Goal: Navigation & Orientation: Find specific page/section

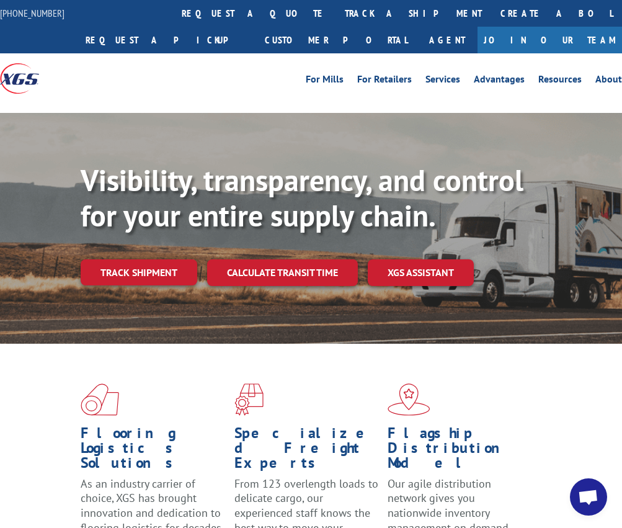
click at [514, 116] on div "Visibility, transparency, and control for your entire supply chain. Track shipm…" at bounding box center [311, 240] width 622 height 255
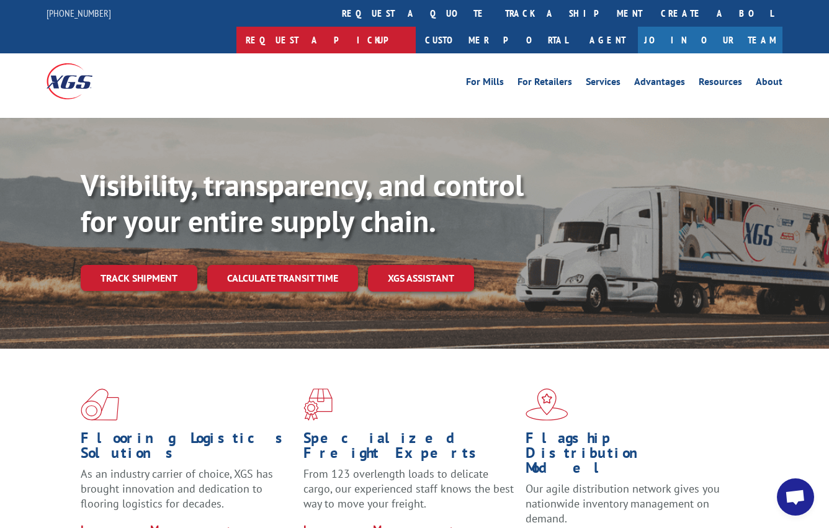
click at [416, 27] on link "Request a pickup" at bounding box center [325, 40] width 179 height 27
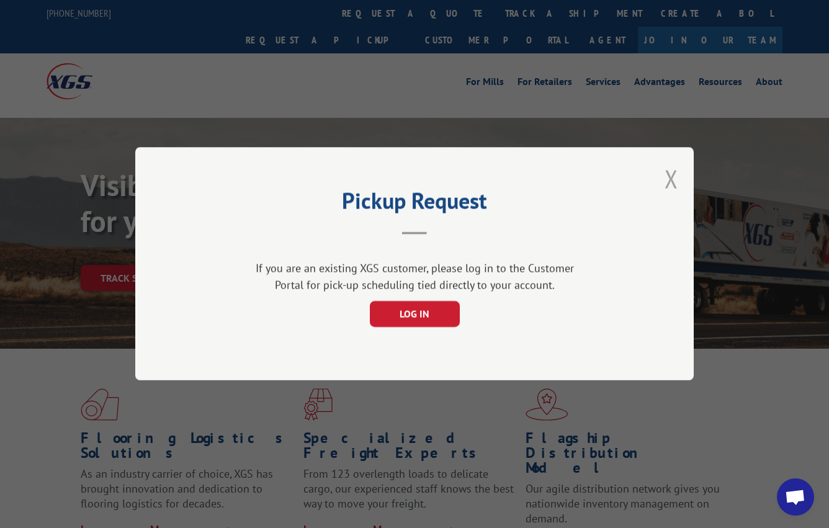
click at [622, 177] on button "Close modal" at bounding box center [672, 179] width 14 height 33
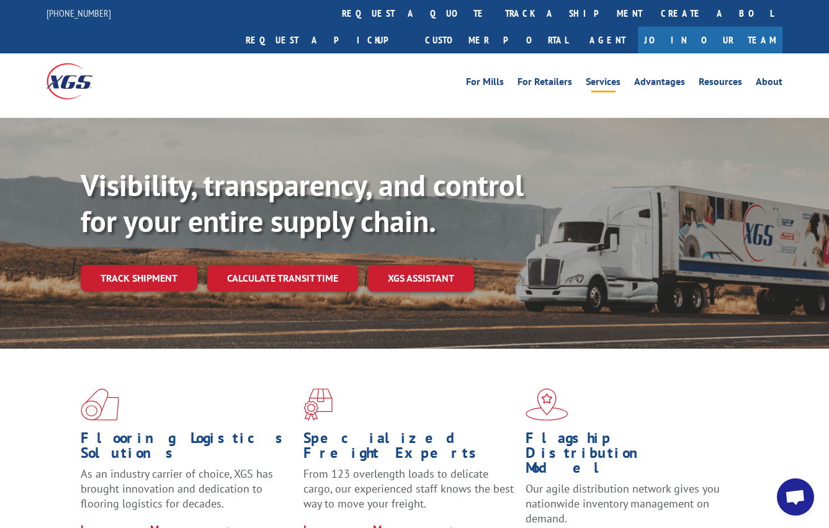
click at [606, 77] on link "Services" at bounding box center [603, 84] width 35 height 14
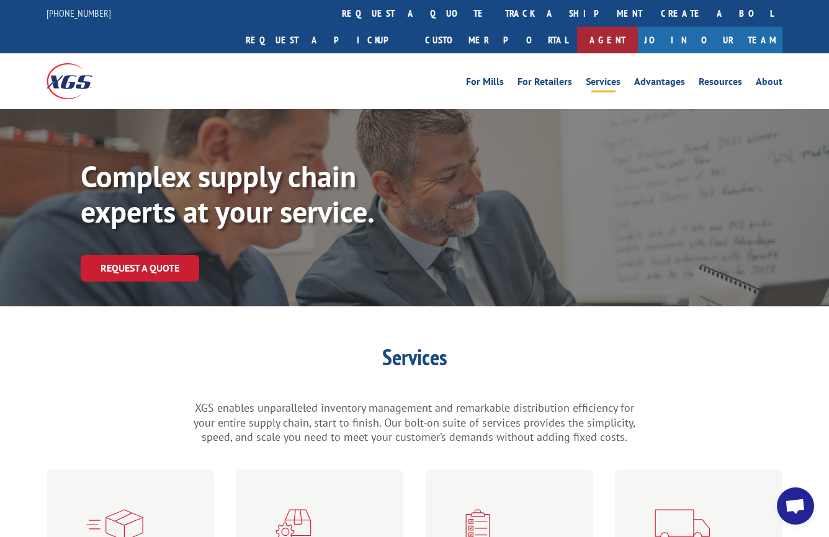
click at [638, 27] on link "Agent" at bounding box center [607, 40] width 61 height 27
click at [485, 77] on link "For Mills" at bounding box center [485, 84] width 38 height 14
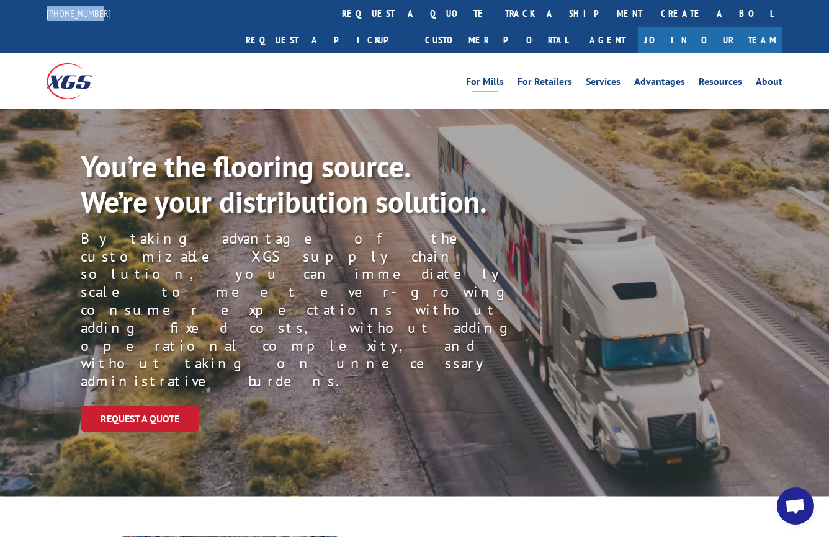
drag, startPoint x: 37, startPoint y: 9, endPoint x: 104, endPoint y: 13, distance: 67.2
click at [104, 13] on div "[PHONE_NUMBER] request a quote track a shipment Create a BOL Request a pickup C…" at bounding box center [414, 26] width 829 height 53
